Goal: Task Accomplishment & Management: Complete application form

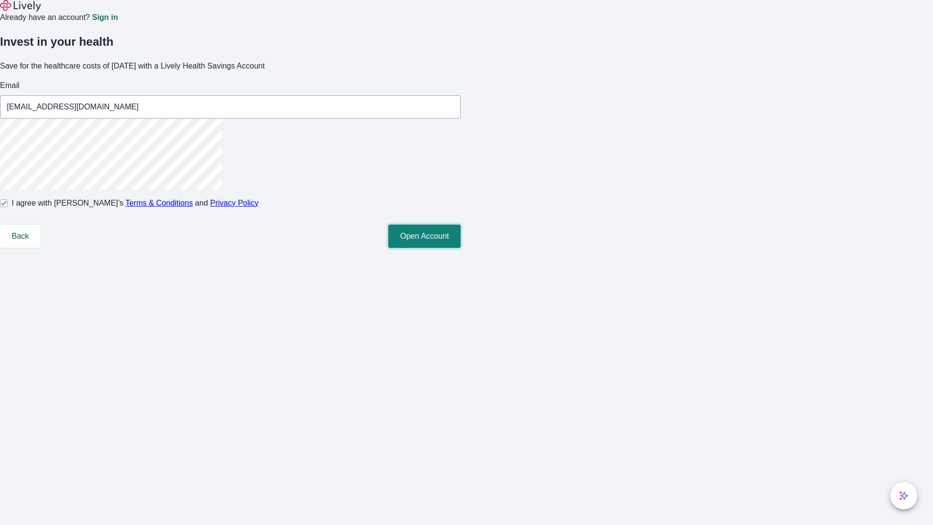
click at [461, 248] on button "Open Account" at bounding box center [424, 235] width 72 height 23
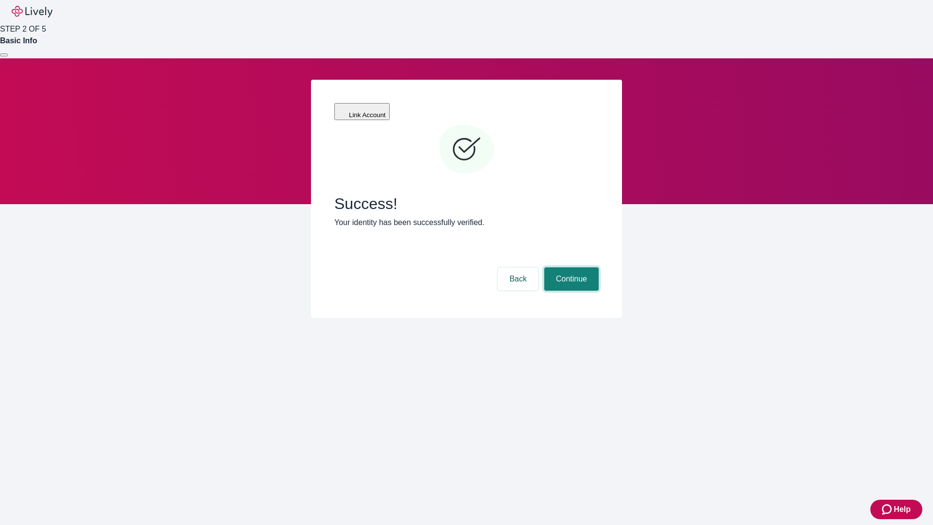
click at [570, 267] on button "Continue" at bounding box center [571, 278] width 54 height 23
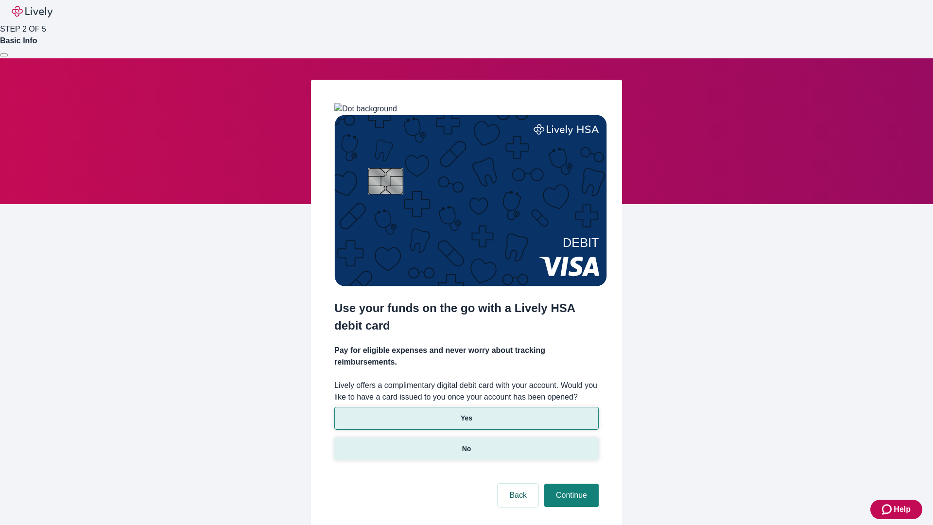
click at [466, 444] on p "No" at bounding box center [466, 449] width 9 height 10
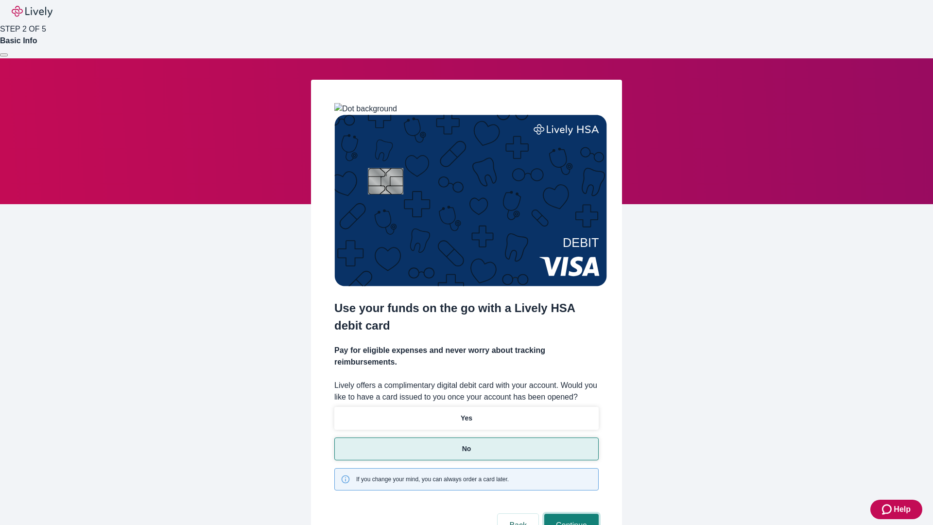
click at [570, 514] on button "Continue" at bounding box center [571, 525] width 54 height 23
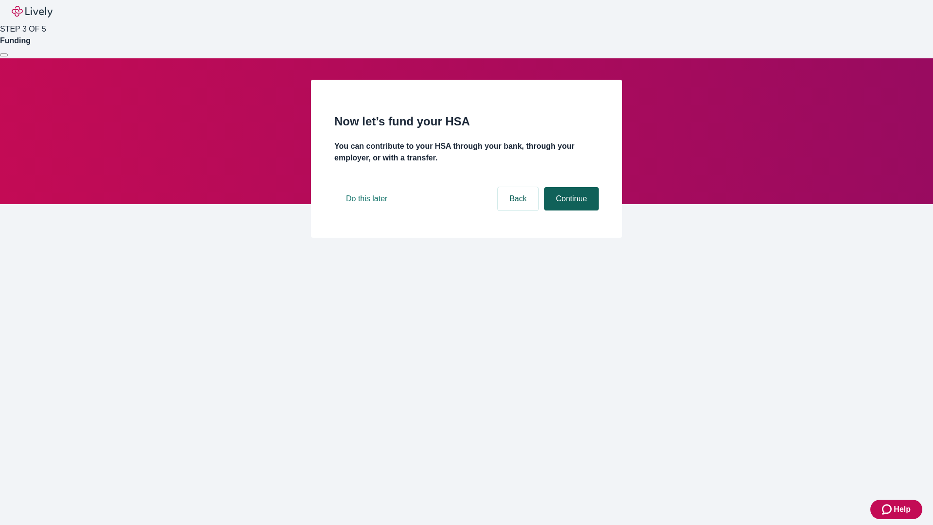
click at [570, 210] on button "Continue" at bounding box center [571, 198] width 54 height 23
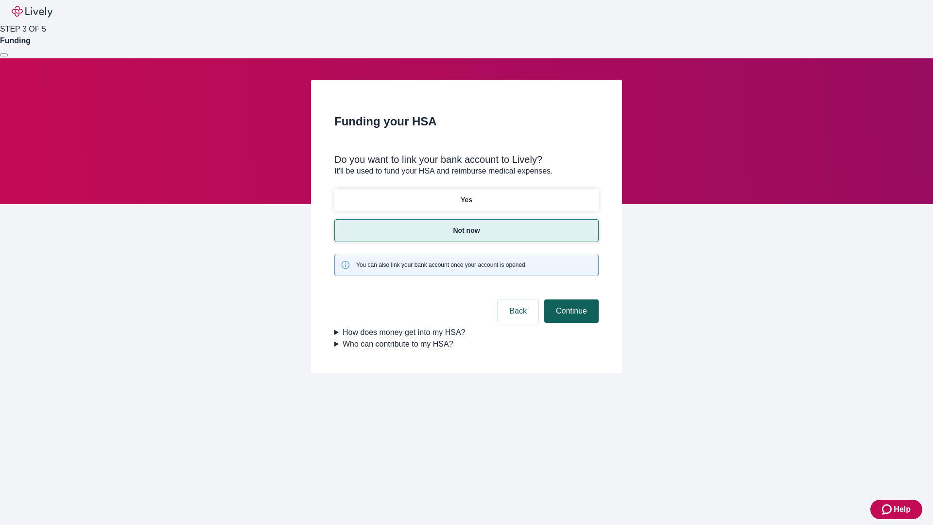
click at [570, 299] on button "Continue" at bounding box center [571, 310] width 54 height 23
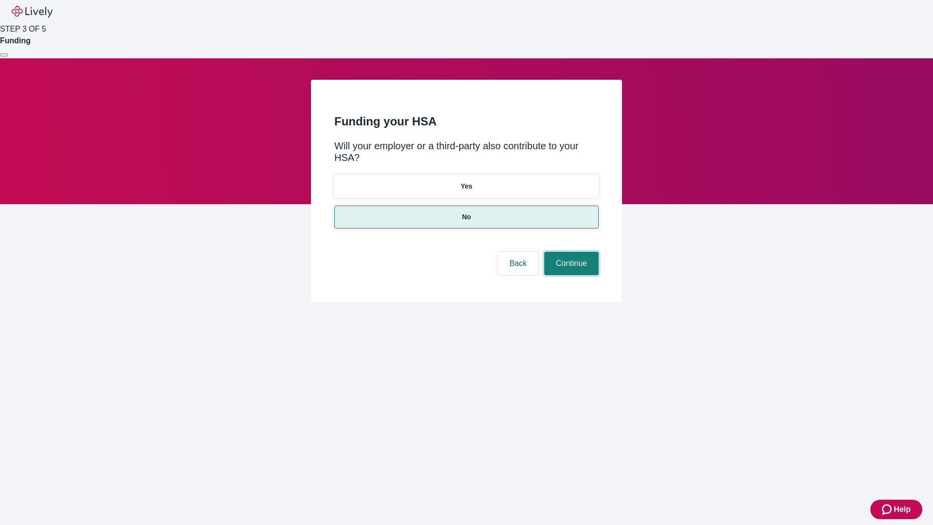
click at [570, 252] on button "Continue" at bounding box center [571, 263] width 54 height 23
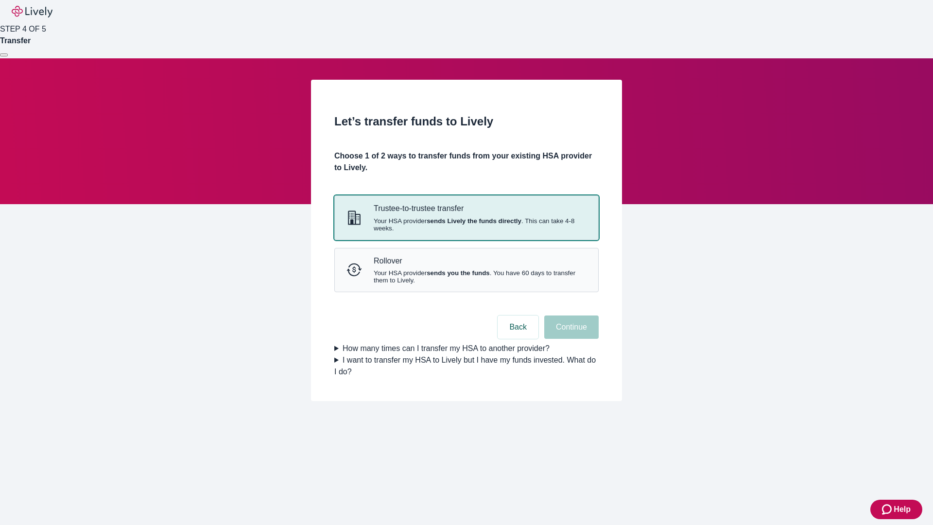
click at [466, 224] on strong "sends Lively the funds directly" at bounding box center [474, 220] width 95 height 7
click at [570, 339] on button "Continue" at bounding box center [571, 326] width 54 height 23
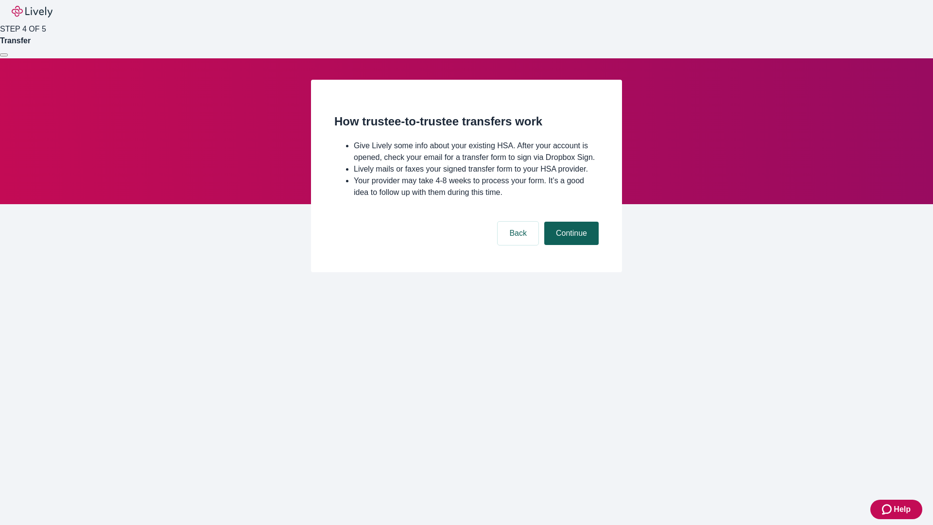
click at [570, 245] on button "Continue" at bounding box center [571, 233] width 54 height 23
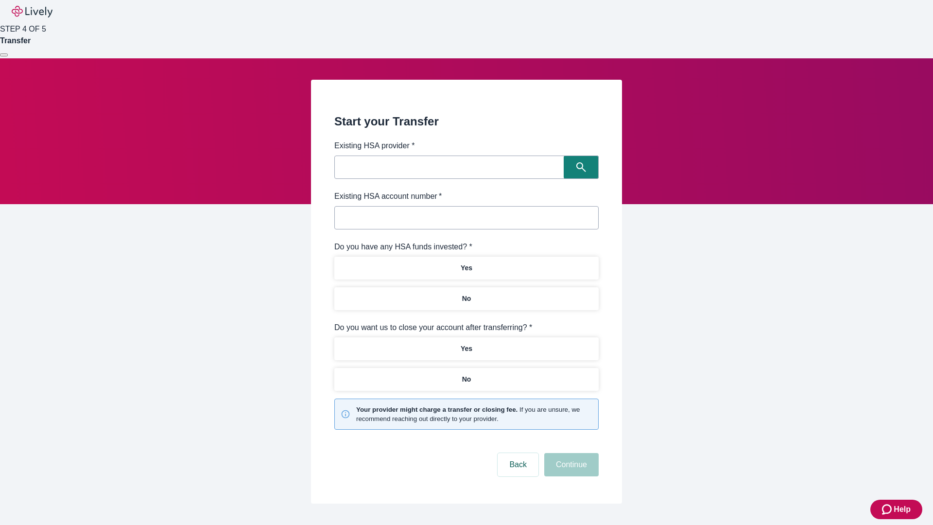
type input "Other"
